Goal: Task Accomplishment & Management: Manage account settings

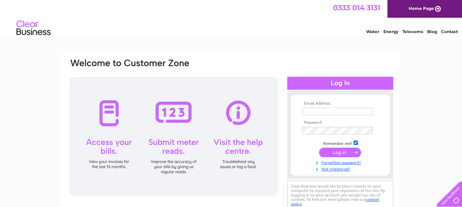
click at [334, 111] on input "text" at bounding box center [337, 112] width 70 height 8
type input "l"
click at [425, 109] on div "Email Address: Password:" at bounding box center [231, 205] width 462 height 308
click at [331, 112] on input "text" at bounding box center [337, 112] width 70 height 8
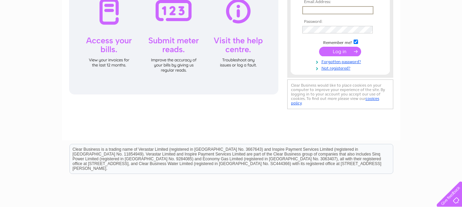
scroll to position [102, 0]
click at [345, 52] on input "submit" at bounding box center [340, 51] width 42 height 10
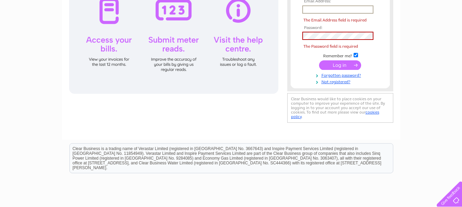
click at [351, 12] on input "text" at bounding box center [337, 9] width 71 height 8
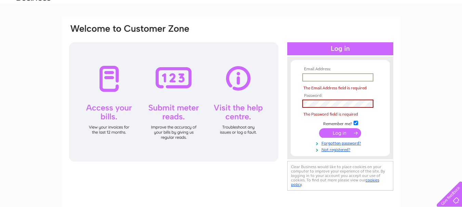
scroll to position [34, 0]
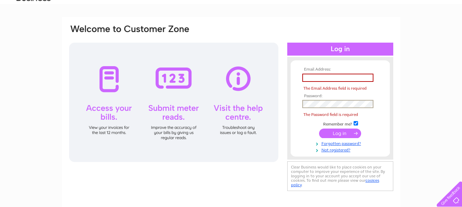
click at [321, 78] on input "text" at bounding box center [337, 78] width 71 height 8
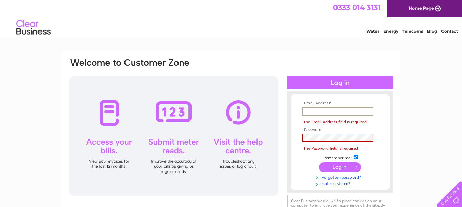
scroll to position [0, 0]
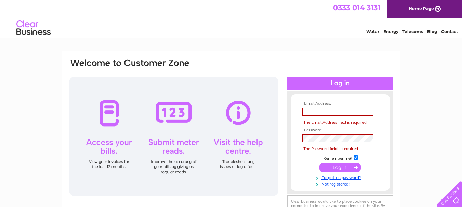
click at [344, 167] on input "submit" at bounding box center [340, 168] width 42 height 10
